Goal: Answer question/provide support: Share knowledge or assist other users

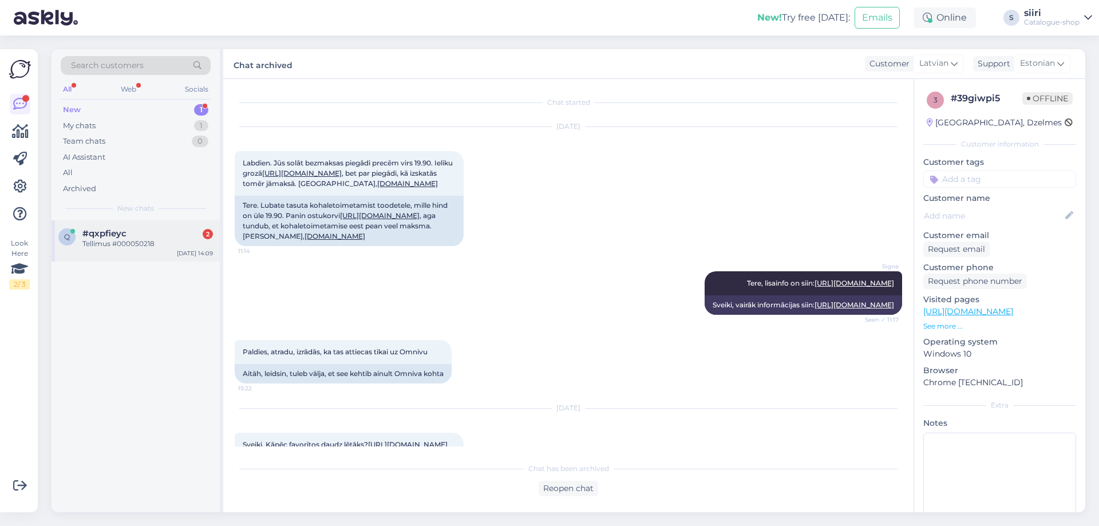
scroll to position [218, 0]
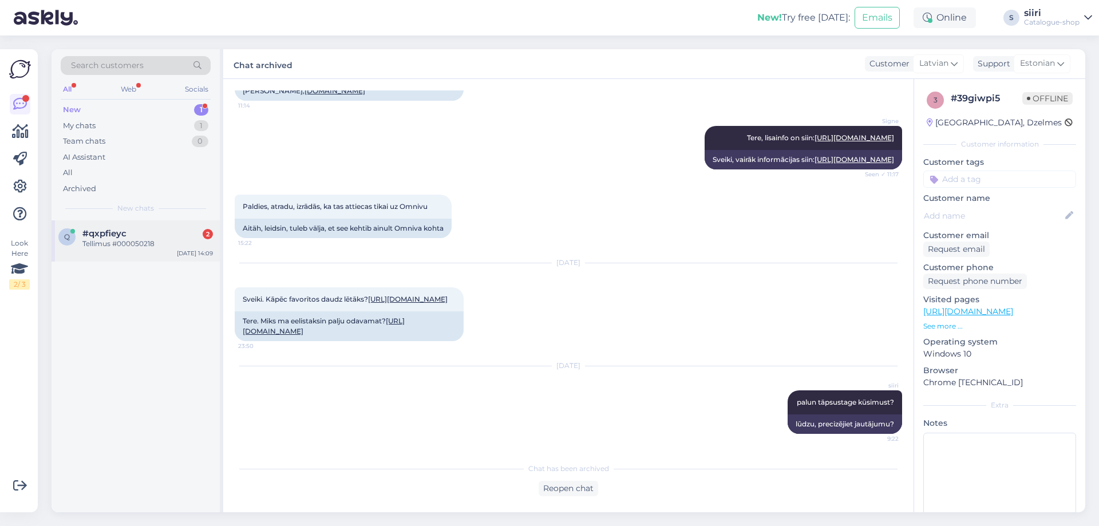
click at [109, 236] on span "#qxpfieyc" at bounding box center [104, 233] width 44 height 10
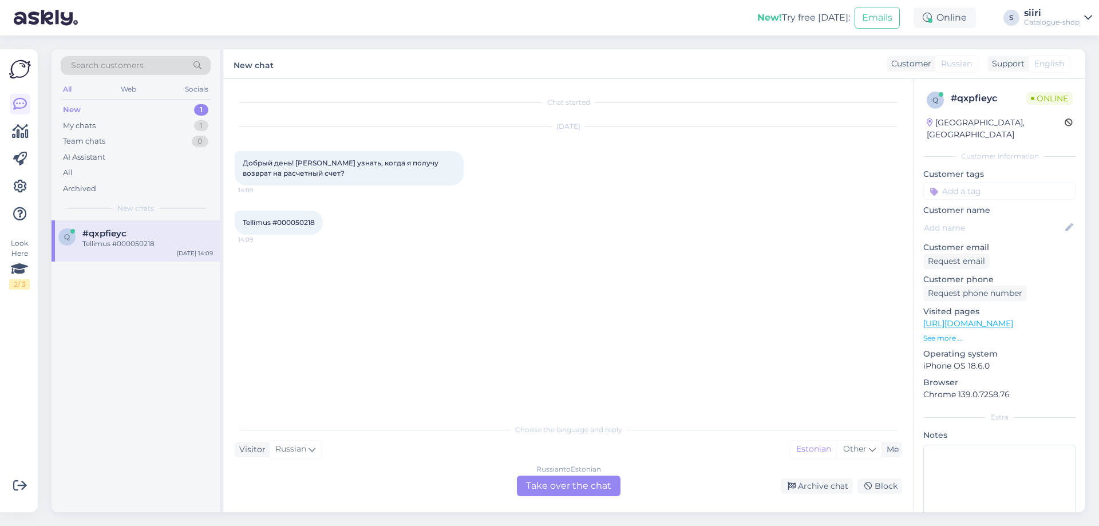
click at [281, 222] on span "Tellimus #000050218" at bounding box center [279, 222] width 72 height 9
drag, startPoint x: 276, startPoint y: 221, endPoint x: 318, endPoint y: 222, distance: 41.8
click at [318, 222] on div "Tellimus #000050218 14:09" at bounding box center [279, 223] width 88 height 24
copy span "#000050218"
click at [570, 483] on div "Russian to Estonian Take over the chat" at bounding box center [569, 486] width 104 height 21
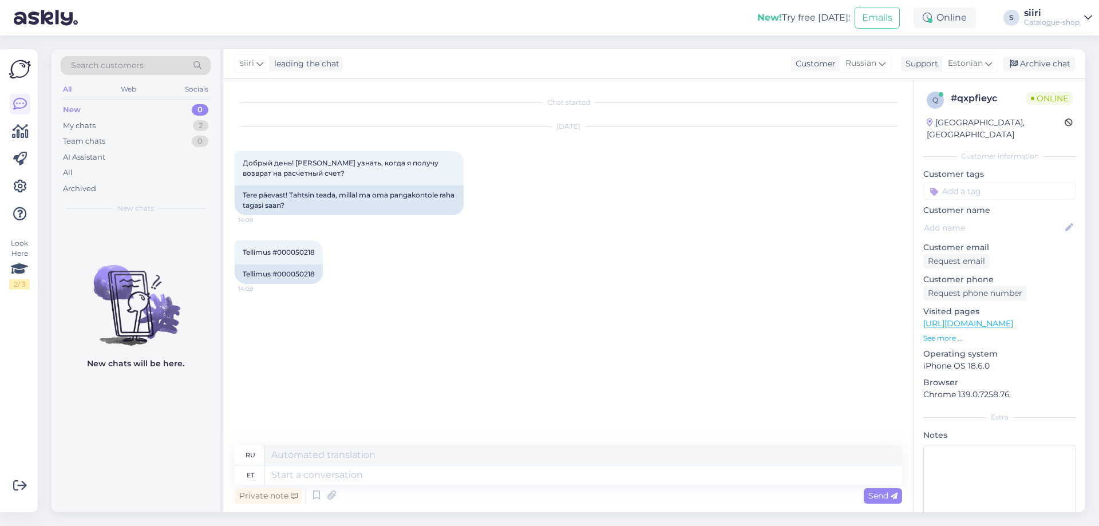
click at [278, 369] on div "Chat started [DATE] Добрый день! [PERSON_NAME] узнать, когда я получу возврат н…" at bounding box center [574, 262] width 678 height 345
click at [283, 471] on textarea at bounding box center [584, 474] width 638 height 19
type textarea "Tere"
type textarea "Привет"
type textarea "Tere päevast"
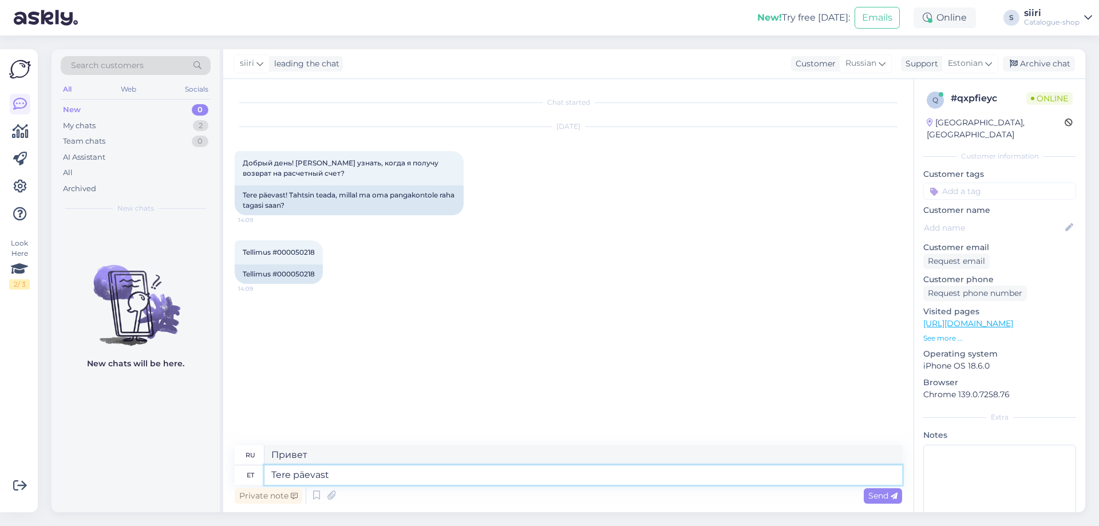
type textarea "Добрый день"
type textarea "Tere päevast,"
type textarea "Добрый день,"
type textarea "Tere päevast, info"
type textarea "Добрый день, информация"
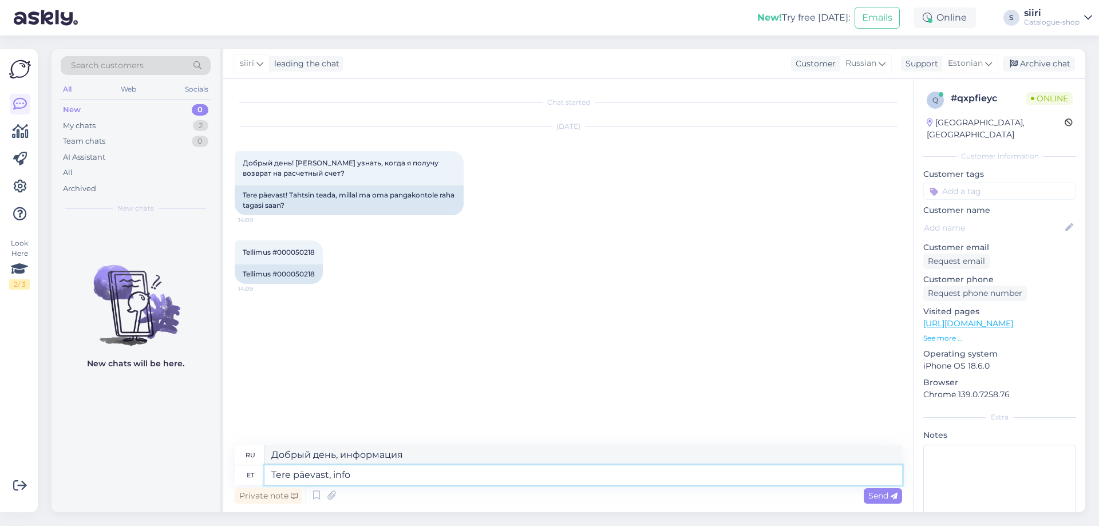
type textarea "Tere päevast, info o"
type textarea "Добрый день, информация о"
type textarea "Tere päevast, info on"
type textarea "Добрый день, информация есть"
type textarea "Tere päevast, info on raamatupidamisele"
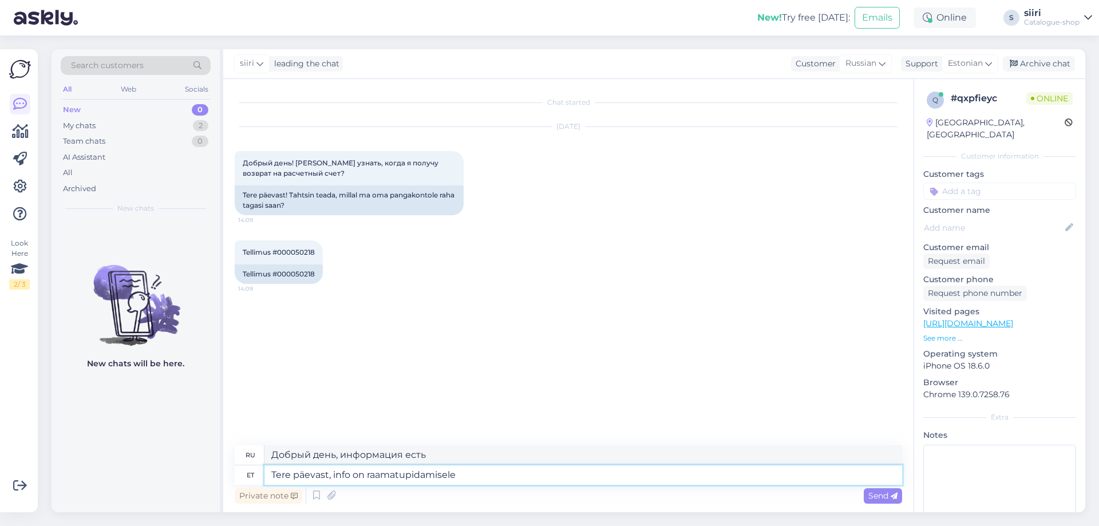
type textarea "Добрый день, информация предназначена для бухгалтерского учета."
type textarea "Tere päevast, info on raamatupidamisele juba"
type textarea "Добрый день, информация уже доступна для учета."
type textarea "Tere päevast, info on raamatupidamisele juba edastatud"
type textarea "Добрый день, информация уже отправлена в бухгалтерию."
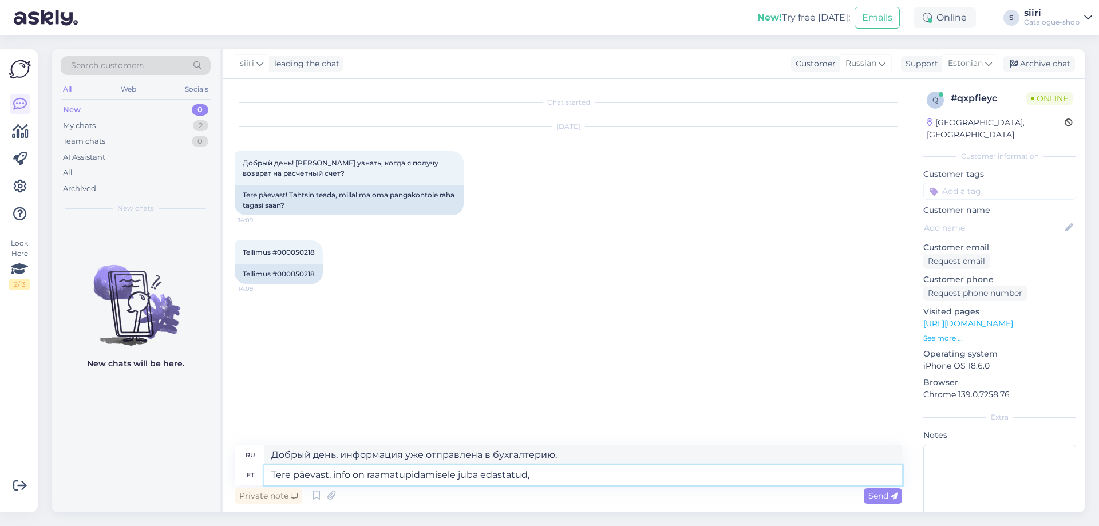
type textarea "Tere päevast, info on raamatupidamisele juba edastatud,"
type textarea "Добрый день, информация уже отправлена в бухгалтерию,"
type textarea "Tere päevast, info on raamatupidamisele juba edastatud, laeku"
type textarea "Добрый день, информация уже отправлена в бухгалтерию, примите ее, пожалуйста."
type textarea "Tere päevast, info on raamatupidamisele juba edastatud, laekumine"
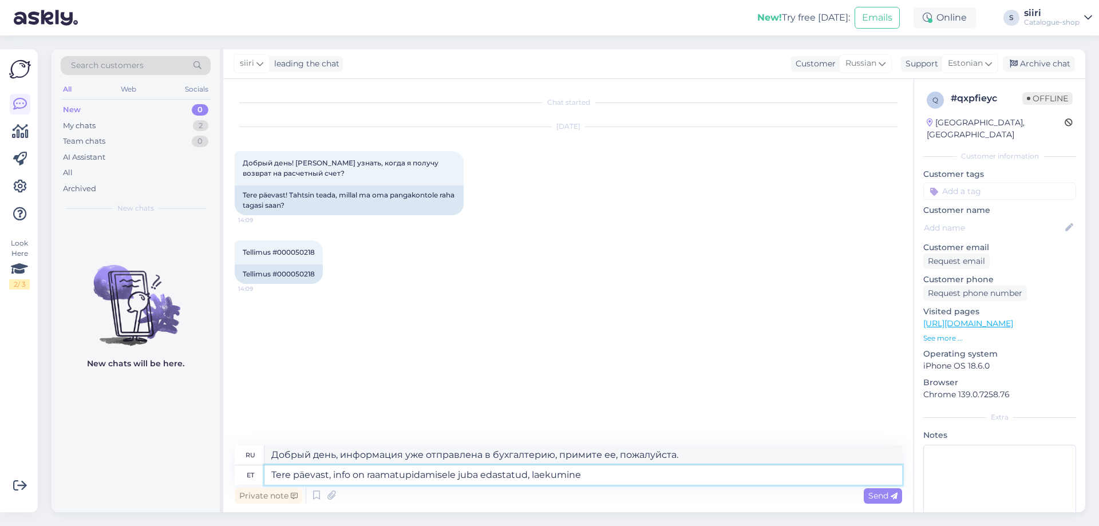
type textarea "Добрый день, информация уже отправлена в бухгалтерию, поступление"
type textarea "Tere päevast, info on raamatupidamisele juba edastatud, laekumine lähipä"
type textarea "Добрый день, информация уже отправлена в бухгалтерию, поступление будет в ближа…"
type textarea "Tere päevast, info on raamatupidamisele juba edastatud, laekumine lähipäevadel"
type textarea "Добрый день, информация уже отправлена в бухгалтерию, поступит в ближайшие дни."
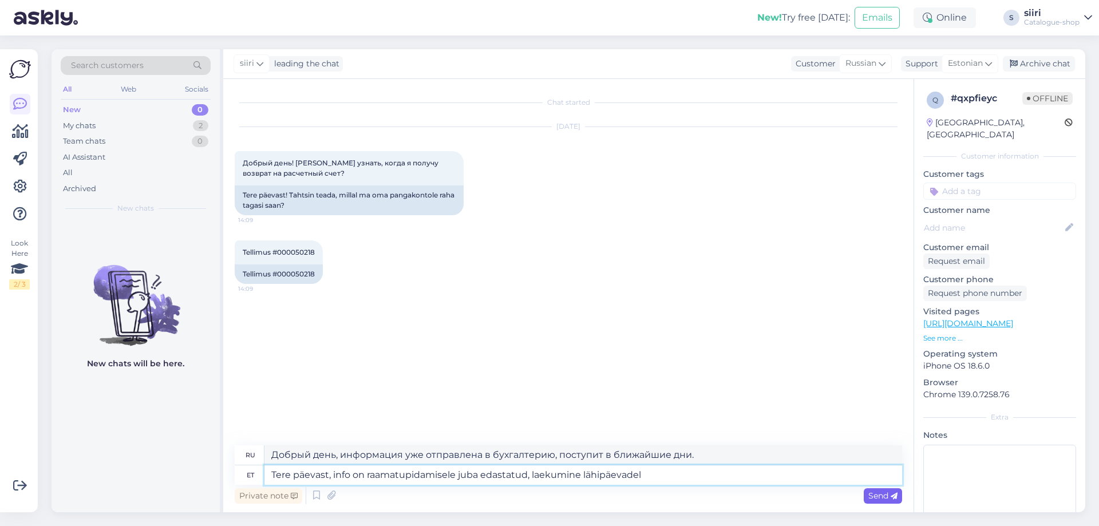
type textarea "Tere päevast, info on raamatupidamisele juba edastatud, laekumine lähipäevadel"
click at [883, 494] on span "Send" at bounding box center [883, 496] width 29 height 10
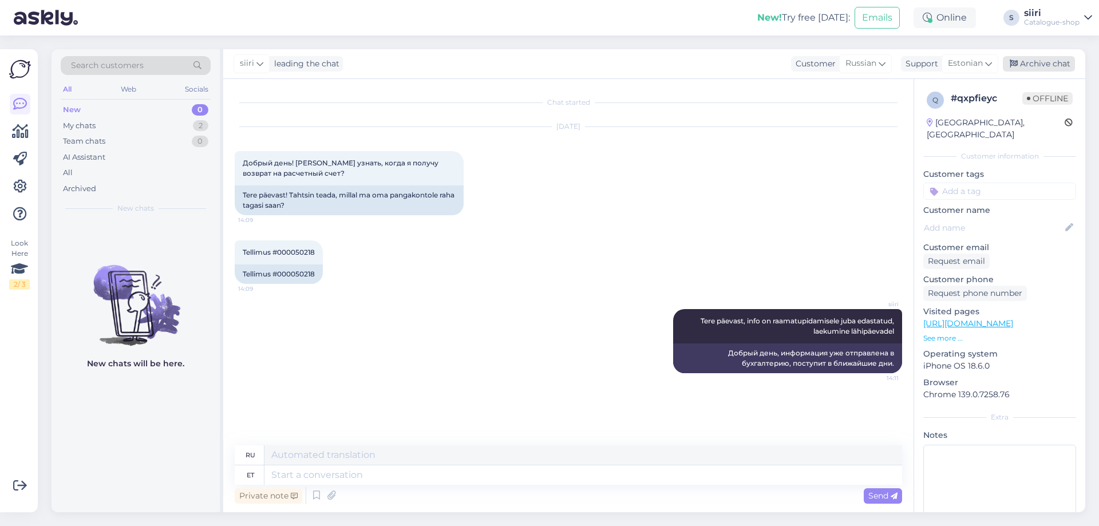
click at [1052, 63] on div "Archive chat" at bounding box center [1039, 63] width 72 height 15
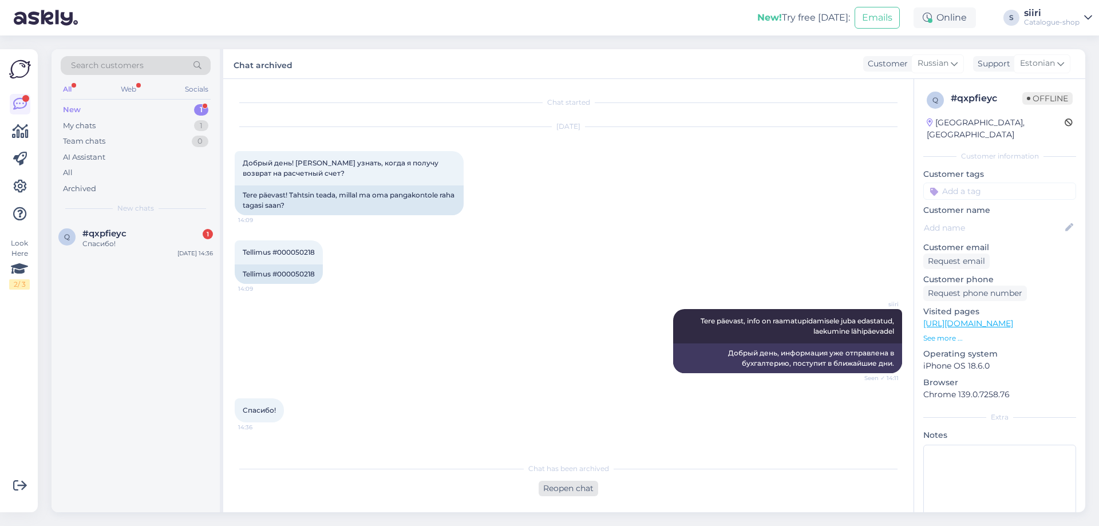
click at [570, 489] on div "Reopen chat" at bounding box center [569, 488] width 60 height 15
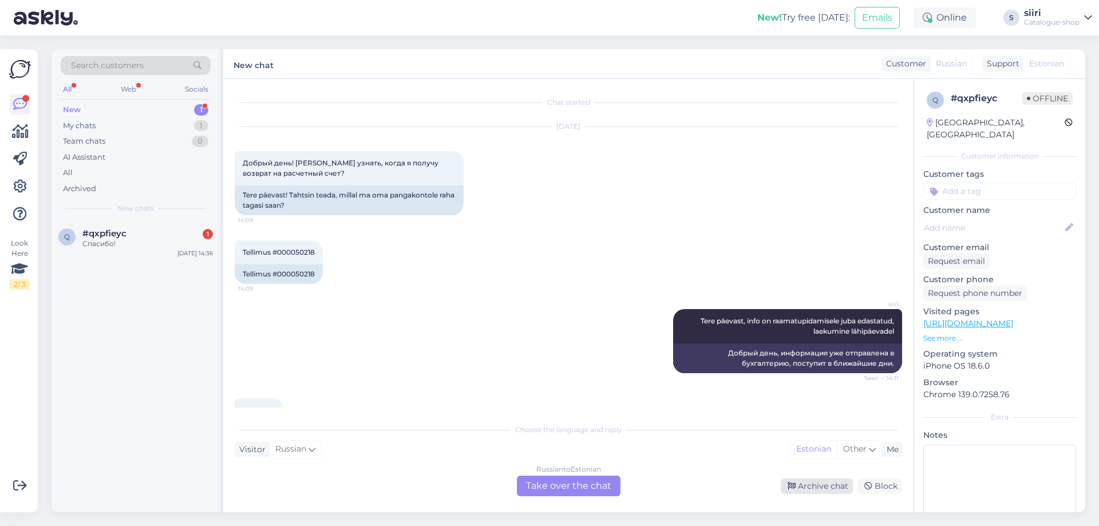
click at [816, 488] on div "Archive chat" at bounding box center [817, 486] width 72 height 15
